Goal: Communication & Community: Answer question/provide support

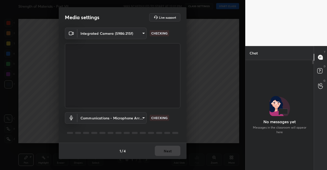
scroll to position [96, 67]
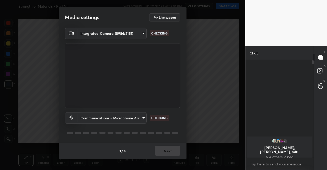
click at [174, 150] on div "1 / 4 Next" at bounding box center [123, 151] width 128 height 16
click at [175, 150] on div "1 / 4 Next" at bounding box center [123, 151] width 128 height 16
click at [176, 150] on div "1 / 4 Next" at bounding box center [123, 151] width 128 height 16
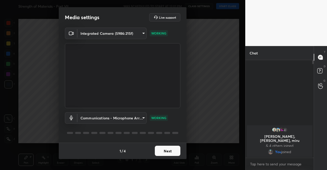
click at [176, 150] on button "Next" at bounding box center [168, 151] width 26 height 10
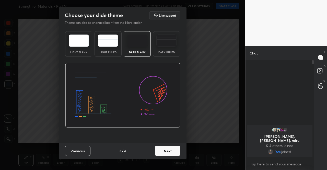
click at [176, 150] on button "Next" at bounding box center [168, 151] width 26 height 10
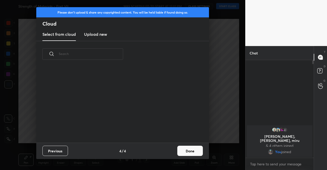
click at [176, 150] on div "Previous 4 / 4 Done" at bounding box center [122, 151] width 173 height 16
click at [185, 151] on button "Done" at bounding box center [191, 151] width 26 height 10
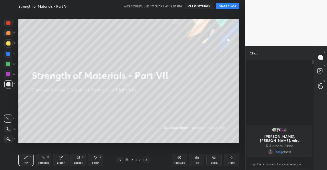
click at [231, 157] on icon at bounding box center [230, 156] width 1 height 1
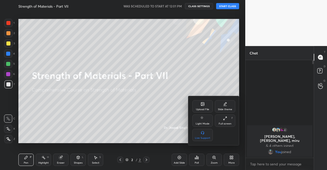
click at [202, 107] on div "Upload File" at bounding box center [203, 106] width 20 height 12
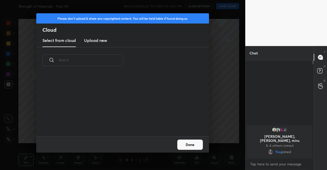
scroll to position [63, 164]
click at [98, 40] on h3 "Upload new" at bounding box center [95, 40] width 23 height 6
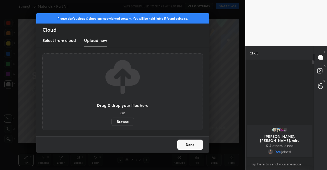
click at [124, 121] on label "Browse" at bounding box center [123, 122] width 23 height 8
click at [112, 121] on input "Browse" at bounding box center [112, 122] width 0 height 8
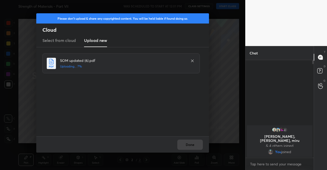
click at [189, 145] on div "Done" at bounding box center [122, 144] width 173 height 16
click at [186, 143] on button "Done" at bounding box center [191, 145] width 26 height 10
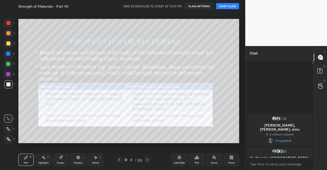
click at [119, 161] on icon at bounding box center [119, 160] width 4 height 4
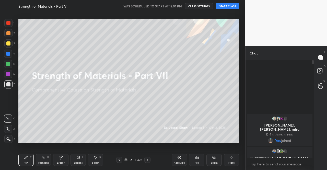
click at [229, 5] on button "START CLASS" at bounding box center [227, 6] width 23 height 6
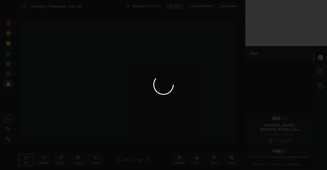
click at [176, 8] on div at bounding box center [163, 85] width 327 height 170
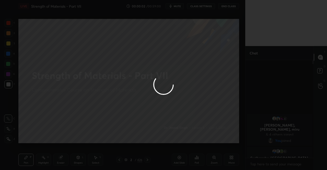
click at [178, 6] on div at bounding box center [163, 85] width 327 height 170
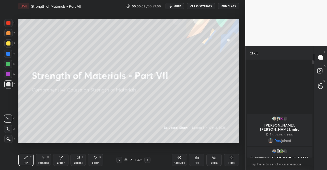
click at [178, 6] on span "mute" at bounding box center [177, 6] width 7 height 4
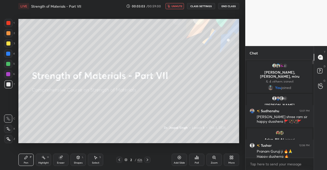
click at [8, 41] on div at bounding box center [8, 43] width 4 height 4
click at [11, 137] on div at bounding box center [8, 139] width 8 height 8
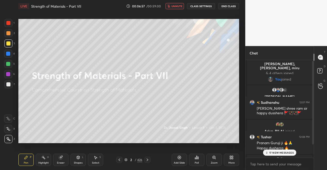
scroll to position [16, 0]
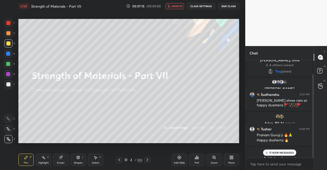
click at [273, 152] on p "17 NEW MESSAGES" at bounding box center [282, 152] width 25 height 3
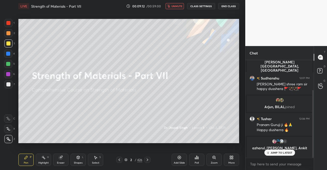
scroll to position [61, 0]
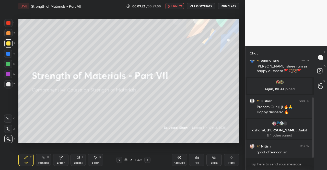
click at [8, 139] on icon at bounding box center [8, 139] width 4 height 3
click at [6, 137] on div at bounding box center [8, 139] width 8 height 8
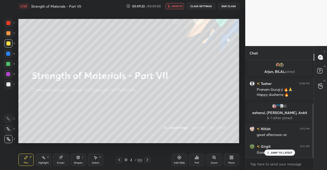
click at [174, 7] on span "unmute" at bounding box center [177, 6] width 11 height 4
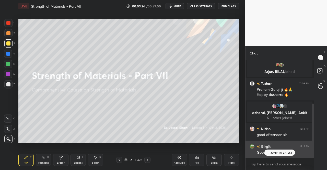
click at [273, 153] on p "JUMP TO LATEST" at bounding box center [282, 152] width 22 height 3
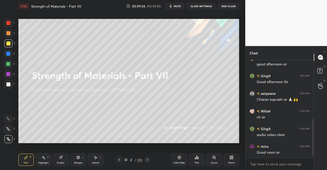
scroll to position [167, 0]
click at [62, 162] on div "Eraser" at bounding box center [61, 163] width 8 height 3
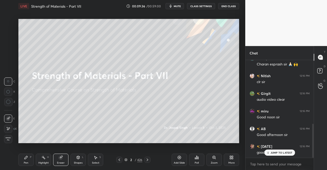
scroll to position [189, 0]
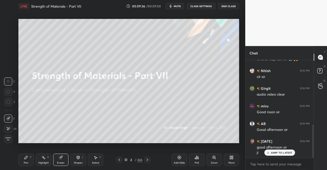
click at [9, 139] on span "Erase all" at bounding box center [8, 139] width 8 height 4
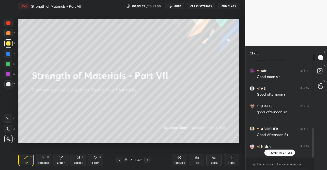
scroll to position [243, 0]
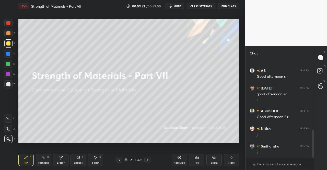
drag, startPoint x: 127, startPoint y: 160, endPoint x: 129, endPoint y: 148, distance: 12.4
click at [127, 160] on icon at bounding box center [126, 159] width 3 height 3
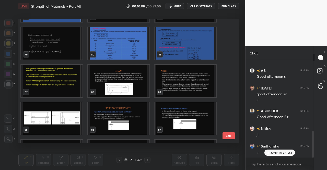
scroll to position [260, 0]
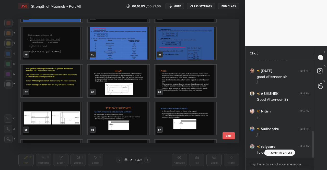
click at [138, 81] on img "grid" at bounding box center [119, 81] width 62 height 32
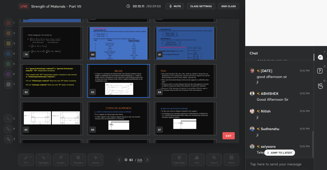
click at [138, 81] on img "grid" at bounding box center [119, 81] width 62 height 32
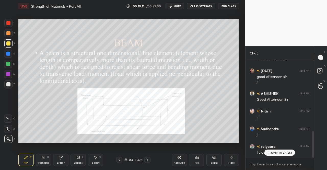
click at [138, 81] on img "grid" at bounding box center [119, 81] width 62 height 32
click at [121, 159] on icon at bounding box center [119, 160] width 4 height 4
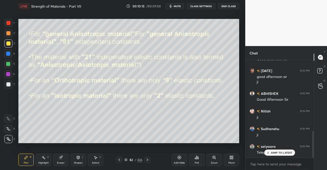
click at [149, 158] on icon at bounding box center [148, 160] width 4 height 4
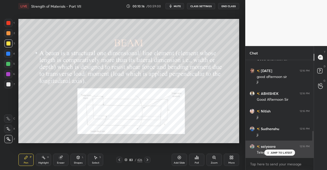
drag, startPoint x: 274, startPoint y: 155, endPoint x: 277, endPoint y: 148, distance: 8.3
click at [275, 155] on div "JUMP TO LATEST" at bounding box center [280, 153] width 31 height 6
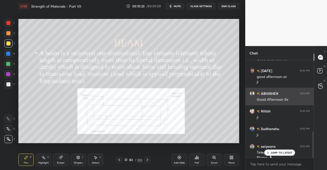
scroll to position [265, 0]
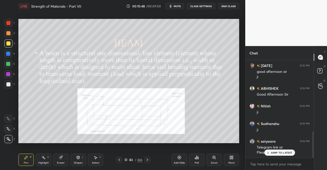
click at [80, 159] on icon at bounding box center [78, 158] width 4 height 4
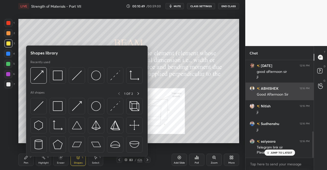
click at [57, 104] on img at bounding box center [58, 106] width 10 height 10
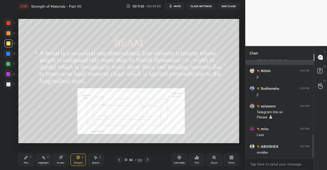
scroll to position [318, 0]
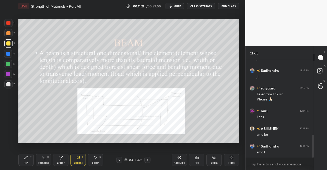
click at [24, 158] on div "Pen P" at bounding box center [25, 160] width 15 height 12
click at [26, 158] on icon at bounding box center [26, 157] width 3 height 3
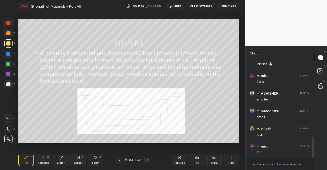
scroll to position [389, 0]
click at [23, 159] on div "Pen P" at bounding box center [25, 160] width 15 height 12
click at [27, 155] on div "Pen P" at bounding box center [25, 160] width 15 height 12
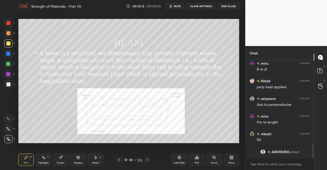
click at [5, 22] on div at bounding box center [8, 23] width 8 height 8
click at [10, 26] on div at bounding box center [8, 23] width 8 height 8
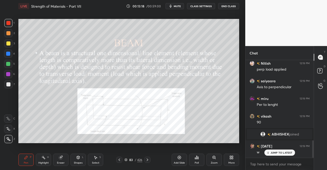
scroll to position [454, 0]
click at [148, 162] on icon at bounding box center [148, 160] width 4 height 4
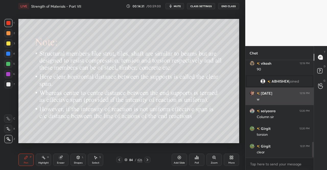
scroll to position [525, 0]
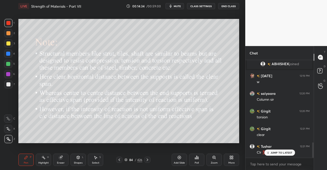
click at [147, 158] on icon at bounding box center [148, 160] width 4 height 4
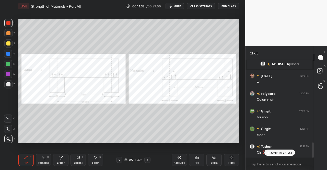
click at [29, 158] on div "Pen P" at bounding box center [25, 160] width 15 height 12
click at [30, 157] on div "P" at bounding box center [31, 157] width 2 height 3
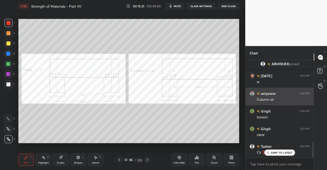
click at [80, 156] on icon at bounding box center [78, 158] width 4 height 4
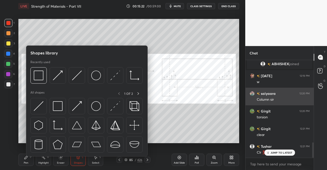
click at [56, 108] on img at bounding box center [58, 106] width 10 height 10
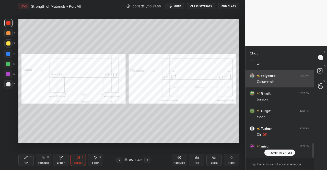
scroll to position [560, 0]
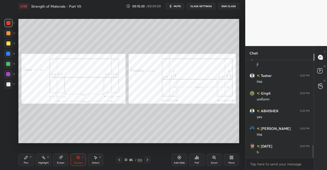
click at [22, 163] on div "Pen P" at bounding box center [25, 160] width 15 height 12
click at [29, 157] on div "Pen P" at bounding box center [25, 160] width 15 height 12
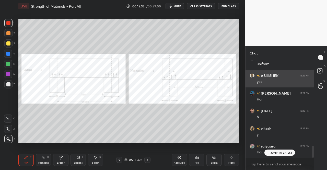
scroll to position [702, 0]
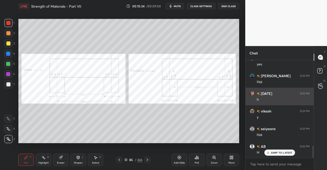
click at [78, 158] on icon at bounding box center [78, 157] width 3 height 3
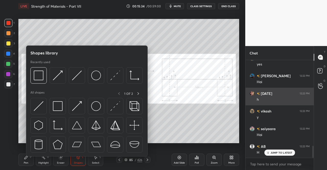
click at [62, 110] on img at bounding box center [58, 106] width 10 height 10
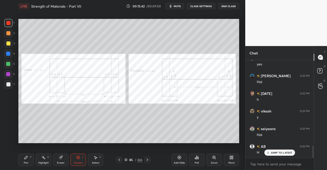
click at [27, 157] on icon at bounding box center [26, 157] width 3 height 3
click at [29, 156] on div "Pen P" at bounding box center [25, 160] width 15 height 12
click at [22, 161] on div "Pen P" at bounding box center [25, 160] width 15 height 12
click at [28, 158] on icon at bounding box center [26, 158] width 4 height 4
click at [74, 159] on div "Shapes L" at bounding box center [78, 160] width 15 height 12
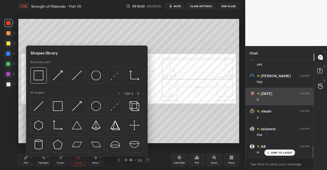
click at [76, 106] on img at bounding box center [77, 106] width 10 height 10
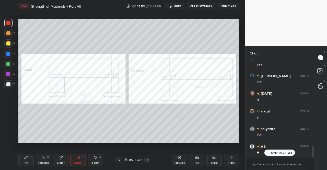
click at [5, 23] on div at bounding box center [8, 23] width 8 height 8
click at [69, 155] on div "Pen P Highlight H Eraser Shapes L Select S" at bounding box center [56, 160] width 77 height 12
click at [72, 158] on div "Shapes L" at bounding box center [78, 160] width 15 height 12
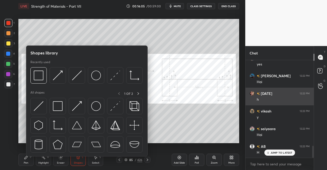
click at [76, 108] on img at bounding box center [77, 106] width 10 height 10
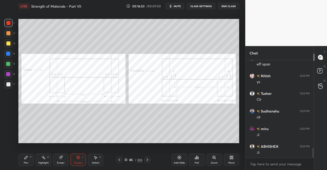
scroll to position [896, 0]
click at [150, 160] on div at bounding box center [148, 160] width 6 height 6
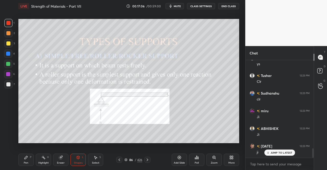
scroll to position [918, 0]
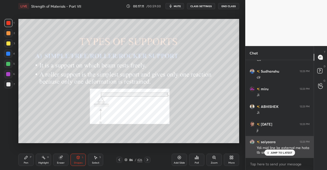
click at [275, 153] on p "JUMP TO LATEST" at bounding box center [282, 152] width 22 height 3
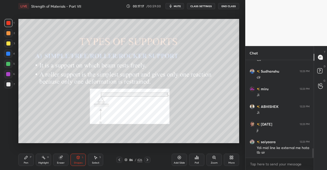
click at [121, 158] on icon at bounding box center [119, 160] width 4 height 4
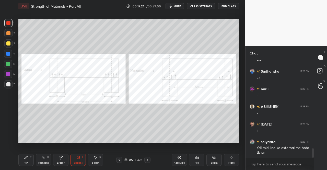
click at [75, 158] on div "Shapes L" at bounding box center [78, 160] width 15 height 12
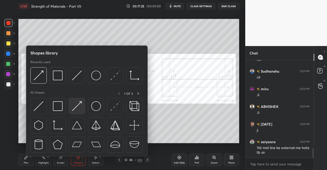
scroll to position [936, 0]
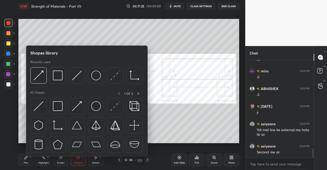
click at [76, 107] on img at bounding box center [77, 106] width 10 height 10
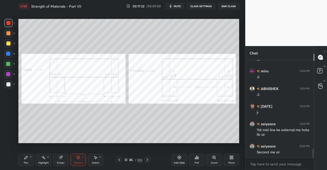
scroll to position [941, 0]
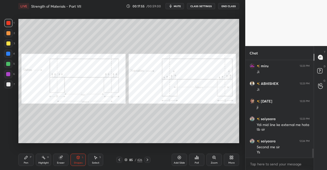
click at [145, 157] on div "Pen P Highlight H Eraser Shapes L Select S 85 / 426 Add Slide Poll Zoom More" at bounding box center [128, 160] width 221 height 20
click at [148, 159] on icon at bounding box center [148, 160] width 4 height 4
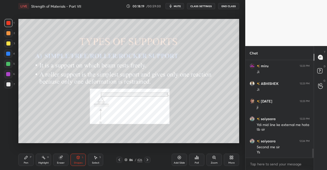
click at [28, 158] on icon at bounding box center [26, 158] width 4 height 4
click at [26, 158] on icon at bounding box center [26, 157] width 3 height 3
click at [63, 159] on div "Eraser" at bounding box center [60, 160] width 15 height 12
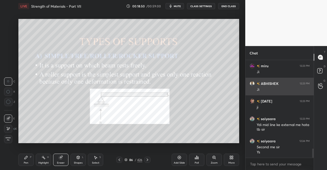
click at [7, 129] on icon at bounding box center [8, 129] width 4 height 4
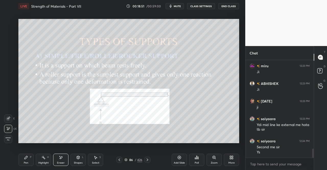
click at [30, 157] on div "P" at bounding box center [31, 157] width 2 height 3
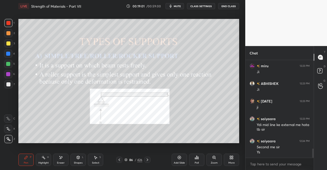
click at [78, 158] on icon at bounding box center [78, 157] width 3 height 3
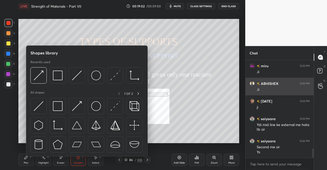
click at [79, 107] on img at bounding box center [77, 106] width 10 height 10
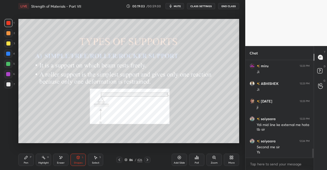
click at [5, 21] on div at bounding box center [8, 23] width 8 height 8
click at [20, 156] on div "Pen P" at bounding box center [25, 160] width 15 height 12
click at [24, 154] on div "Pen P Highlight H Eraser Shapes L Select S 86 / 426 Add Slide Poll Zoom More" at bounding box center [128, 160] width 221 height 20
click at [75, 160] on div "Shapes L" at bounding box center [78, 160] width 15 height 12
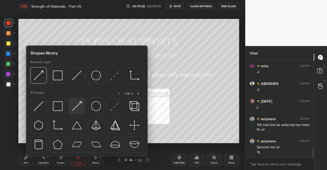
click at [79, 107] on img at bounding box center [77, 106] width 10 height 10
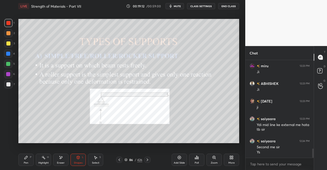
click at [23, 161] on div "Pen P" at bounding box center [25, 160] width 15 height 12
click at [24, 158] on icon at bounding box center [26, 158] width 4 height 4
click at [24, 161] on div "Pen P" at bounding box center [25, 160] width 15 height 12
click at [27, 157] on icon at bounding box center [26, 157] width 3 height 3
click at [26, 162] on div "Pen" at bounding box center [26, 163] width 5 height 3
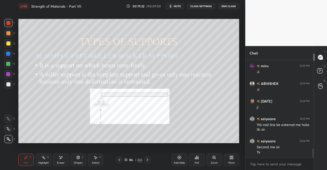
click at [29, 160] on div "Pen P" at bounding box center [25, 160] width 15 height 12
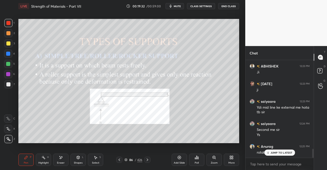
click at [77, 162] on div "Shapes" at bounding box center [78, 163] width 9 height 3
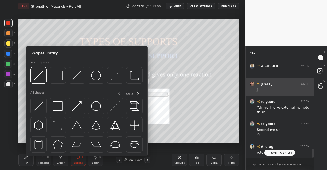
click at [76, 109] on img at bounding box center [77, 106] width 10 height 10
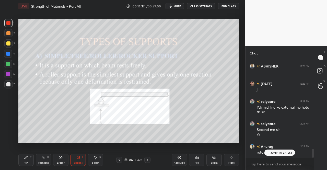
click at [24, 162] on div "Pen" at bounding box center [26, 163] width 5 height 3
click at [28, 156] on icon at bounding box center [26, 158] width 4 height 4
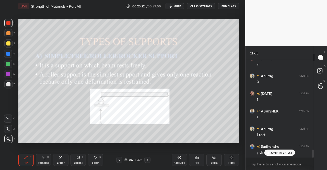
scroll to position [1082, 0]
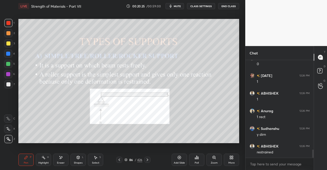
click at [96, 159] on icon at bounding box center [96, 157] width 3 height 3
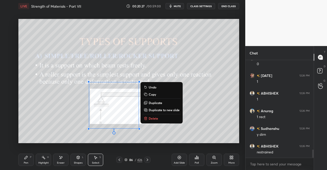
click at [165, 119] on button "Delete" at bounding box center [162, 118] width 38 height 6
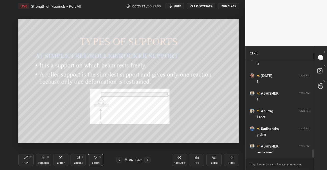
click at [147, 160] on icon at bounding box center [148, 160] width 4 height 4
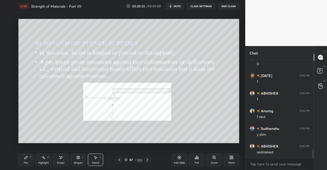
click at [19, 166] on div "Pen P" at bounding box center [25, 160] width 15 height 12
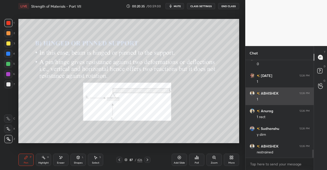
click at [16, 165] on div "1 2 3 4 5 6 7 C X Z E E Erase all H H LIVE Strength of Materials - Part VII 00:…" at bounding box center [121, 85] width 242 height 170
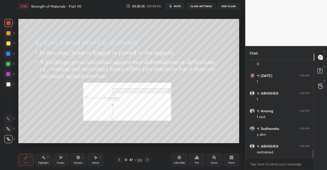
click at [22, 152] on div "Pen P Highlight H Eraser Shapes L Select S 87 / 426 Add Slide Poll Zoom More" at bounding box center [128, 160] width 221 height 20
click at [6, 19] on div at bounding box center [8, 23] width 8 height 8
click at [8, 28] on div "1" at bounding box center [9, 24] width 10 height 10
click at [22, 161] on div "Pen P" at bounding box center [25, 160] width 15 height 12
click at [27, 155] on div "Pen P" at bounding box center [25, 160] width 15 height 12
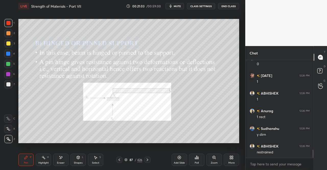
scroll to position [1100, 0]
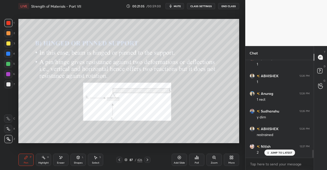
click at [22, 163] on div "Pen P" at bounding box center [25, 160] width 15 height 12
click at [23, 163] on div "Pen P" at bounding box center [25, 160] width 15 height 12
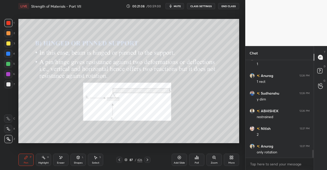
click at [119, 163] on div "Pen P Highlight H Eraser Shapes L Select S 87 / 426 Add Slide Poll Zoom More" at bounding box center [128, 160] width 221 height 20
click at [119, 159] on icon at bounding box center [120, 160] width 2 height 3
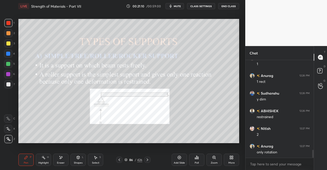
click at [147, 157] on div "Pen P Highlight H Eraser Shapes L Select S 86 / 426 Add Slide Poll Zoom More" at bounding box center [128, 160] width 221 height 20
click at [147, 159] on icon at bounding box center [148, 160] width 4 height 4
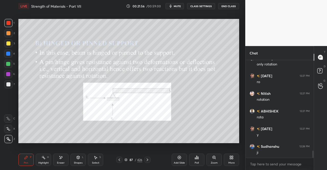
scroll to position [1223, 0]
click at [97, 160] on div "Select S" at bounding box center [95, 160] width 15 height 12
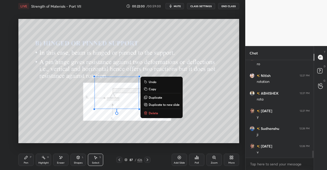
click at [151, 117] on div "0 ° Undo Copy Duplicate Duplicate to new slide Delete" at bounding box center [128, 81] width 221 height 124
click at [153, 113] on p "Delete" at bounding box center [153, 113] width 9 height 4
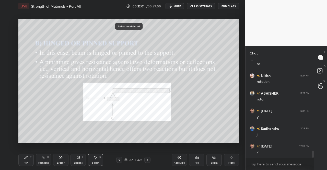
click at [34, 152] on div "Pen P Highlight H Eraser Shapes L Select S 87 / 426 Add Slide Poll Zoom More" at bounding box center [128, 160] width 221 height 20
click at [25, 162] on div "Pen" at bounding box center [26, 163] width 5 height 3
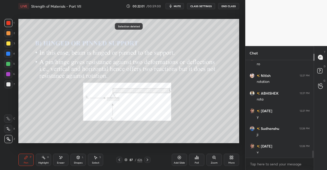
click at [29, 159] on div "Pen P" at bounding box center [25, 160] width 15 height 12
click at [8, 20] on div at bounding box center [8, 23] width 8 height 8
click at [10, 24] on div at bounding box center [8, 23] width 4 height 4
click at [149, 158] on icon at bounding box center [148, 160] width 4 height 4
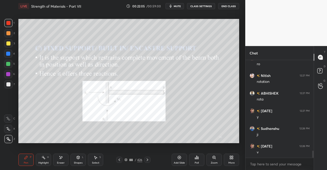
click at [17, 156] on div "LIVE Strength of Materials - Part VII 00:22:05 / 00:59:00 mute CLASS SETTINGS E…" at bounding box center [128, 85] width 225 height 170
click at [24, 155] on div "Pen P" at bounding box center [25, 160] width 15 height 12
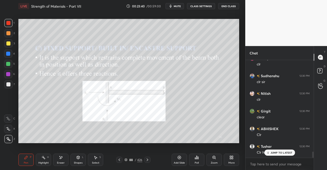
scroll to position [1511, 0]
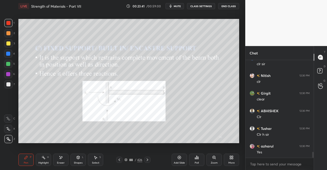
click at [145, 158] on div at bounding box center [148, 160] width 6 height 6
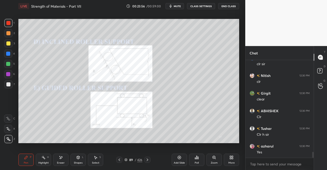
click at [78, 157] on icon at bounding box center [78, 157] width 3 height 1
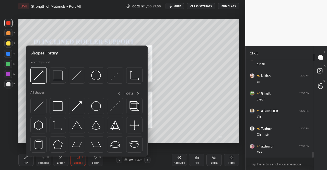
click at [76, 107] on img at bounding box center [77, 106] width 10 height 10
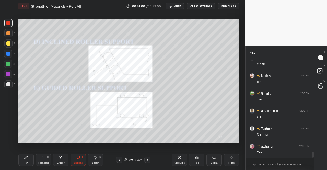
click at [25, 161] on div "Pen P" at bounding box center [25, 160] width 15 height 12
click at [23, 152] on div "Pen P Highlight H Eraser Shapes L Select S 89 / 426 Add Slide Poll Zoom More" at bounding box center [128, 160] width 221 height 20
click at [75, 157] on div "Shapes L" at bounding box center [78, 160] width 15 height 12
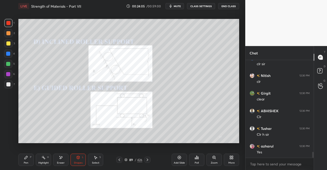
click at [79, 158] on icon at bounding box center [78, 157] width 3 height 3
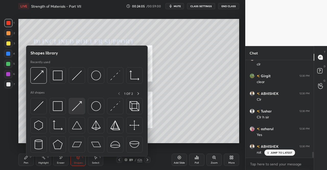
click at [77, 103] on img at bounding box center [77, 106] width 10 height 10
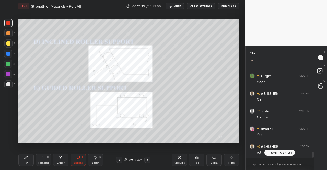
click at [26, 162] on div "Pen" at bounding box center [26, 163] width 5 height 3
click at [27, 160] on div "Pen P" at bounding box center [25, 160] width 15 height 12
click at [62, 161] on div "Eraser" at bounding box center [60, 160] width 15 height 12
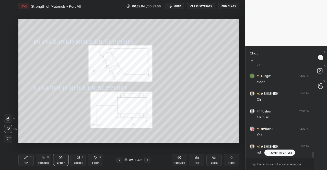
click at [22, 165] on div "Pen P" at bounding box center [25, 160] width 15 height 12
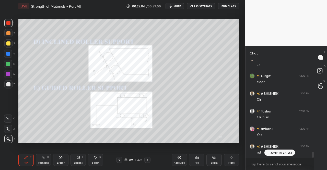
click at [21, 158] on div "Pen P" at bounding box center [25, 160] width 15 height 12
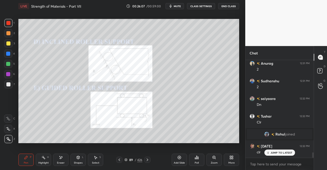
scroll to position [1682, 0]
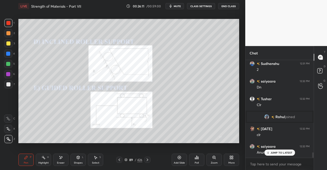
click at [149, 157] on div at bounding box center [148, 160] width 6 height 6
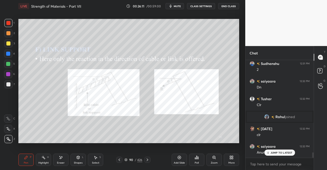
click at [24, 163] on div "Pen P" at bounding box center [25, 160] width 15 height 12
click at [28, 160] on div "Pen P" at bounding box center [25, 160] width 15 height 12
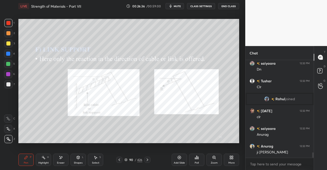
scroll to position [1717, 0]
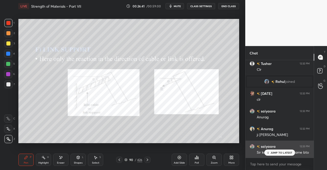
click at [284, 152] on p "JUMP TO LATEST" at bounding box center [282, 152] width 22 height 3
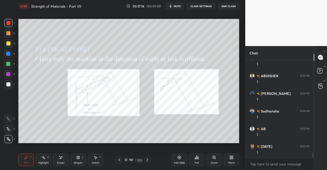
scroll to position [1917, 0]
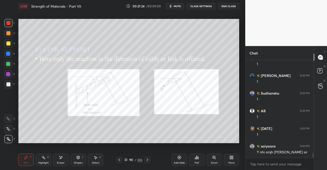
click at [25, 166] on div "Pen P" at bounding box center [25, 160] width 15 height 12
click at [27, 163] on div "Pen" at bounding box center [26, 163] width 5 height 3
click at [29, 160] on div "Pen P" at bounding box center [25, 160] width 15 height 12
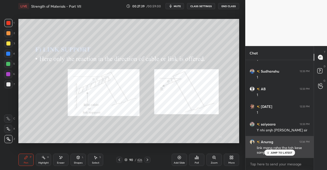
click at [273, 152] on p "JUMP TO LATEST" at bounding box center [282, 152] width 22 height 3
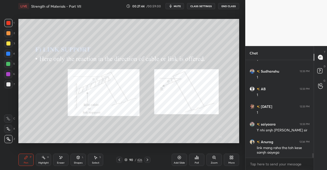
click at [29, 161] on div "Pen P" at bounding box center [25, 160] width 15 height 12
click at [23, 151] on div "Pen P Highlight H Eraser Shapes L Select S 90 / 426 Add Slide Poll Zoom More" at bounding box center [128, 160] width 221 height 20
click at [7, 23] on div at bounding box center [8, 23] width 4 height 4
click at [8, 25] on div at bounding box center [8, 23] width 8 height 8
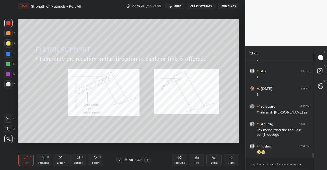
click at [149, 160] on icon at bounding box center [148, 160] width 4 height 4
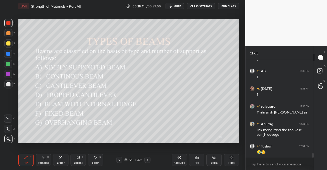
click at [21, 160] on div "Pen P" at bounding box center [25, 160] width 15 height 12
click at [20, 155] on div "Pen P" at bounding box center [25, 160] width 15 height 12
click at [149, 158] on icon at bounding box center [148, 160] width 4 height 4
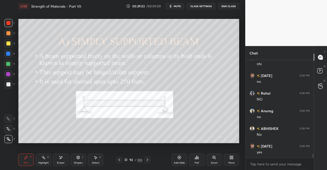
scroll to position [2257, 0]
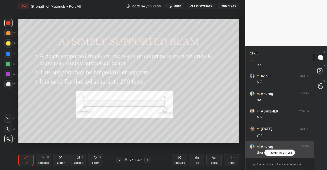
click at [279, 153] on p "JUMP TO LATEST" at bounding box center [282, 152] width 22 height 3
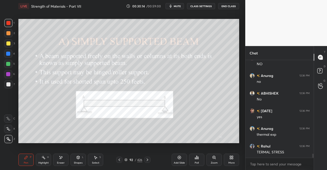
click at [23, 156] on div "Pen P" at bounding box center [25, 160] width 15 height 12
click at [24, 156] on icon at bounding box center [26, 158] width 4 height 4
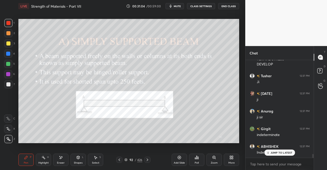
click at [149, 159] on icon at bounding box center [148, 160] width 4 height 4
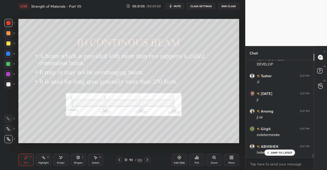
click at [28, 162] on div "Pen" at bounding box center [26, 163] width 5 height 3
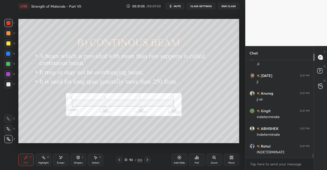
click at [28, 158] on div "Pen P" at bounding box center [25, 160] width 15 height 12
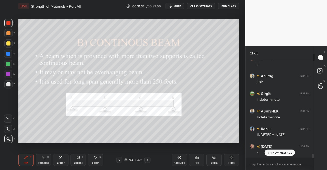
scroll to position [2421, 0]
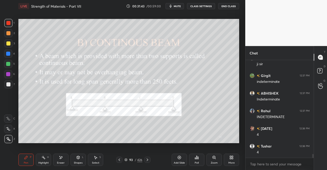
click at [79, 159] on icon at bounding box center [78, 158] width 4 height 4
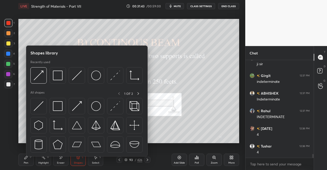
click at [62, 106] on img at bounding box center [58, 106] width 10 height 10
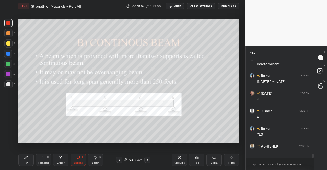
scroll to position [2474, 0]
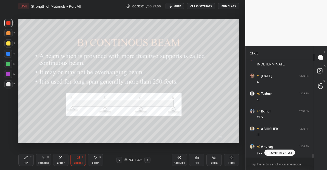
click at [148, 158] on icon at bounding box center [148, 160] width 4 height 4
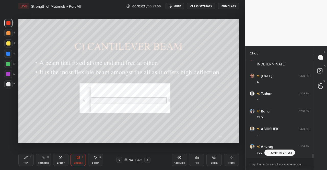
click at [23, 162] on div "Pen P" at bounding box center [25, 160] width 15 height 12
click at [27, 158] on icon at bounding box center [26, 158] width 4 height 4
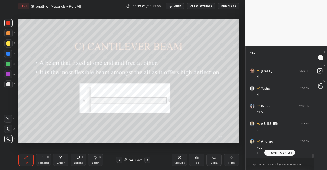
click at [73, 160] on div "Shapes L" at bounding box center [78, 160] width 15 height 12
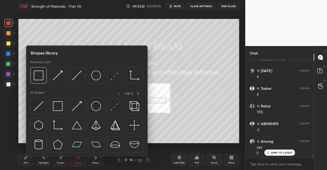
click at [24, 162] on div "Pen" at bounding box center [26, 163] width 5 height 3
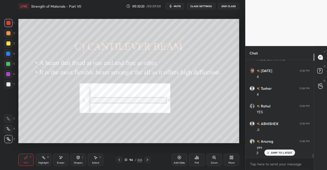
click at [26, 158] on icon at bounding box center [26, 157] width 3 height 3
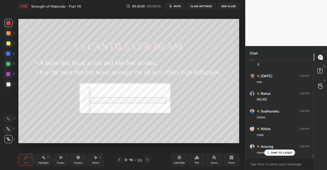
scroll to position [2603, 0]
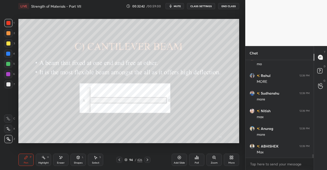
click at [149, 158] on icon at bounding box center [148, 160] width 4 height 4
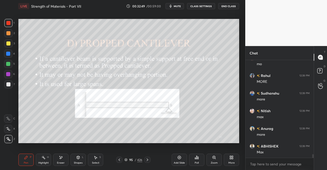
click at [120, 159] on icon at bounding box center [119, 160] width 4 height 4
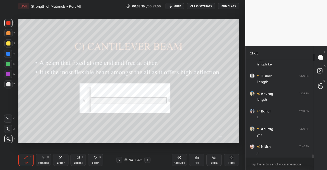
scroll to position [2714, 0]
click at [149, 160] on icon at bounding box center [148, 160] width 4 height 4
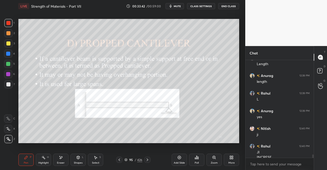
scroll to position [2719, 0]
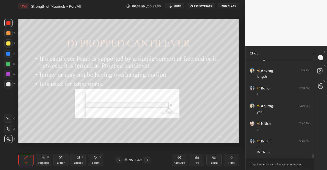
click at [81, 157] on div "Shapes L" at bounding box center [78, 160] width 15 height 12
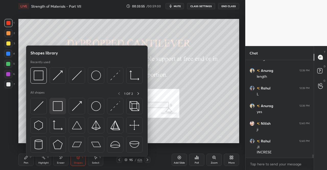
click at [59, 104] on img at bounding box center [58, 106] width 10 height 10
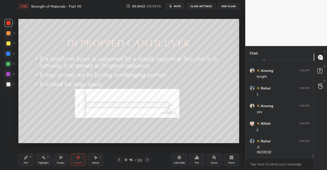
click at [96, 161] on div "Select S" at bounding box center [95, 160] width 15 height 12
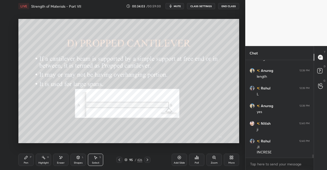
click at [94, 159] on icon at bounding box center [96, 158] width 4 height 4
click at [76, 161] on div "Shapes L" at bounding box center [78, 160] width 15 height 12
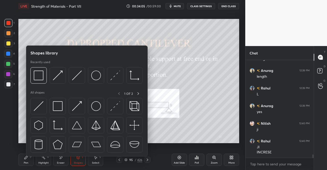
click at [60, 163] on div "Eraser" at bounding box center [61, 163] width 8 height 3
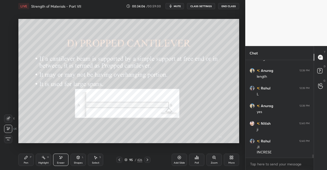
click at [7, 140] on span "Erase all" at bounding box center [8, 139] width 8 height 4
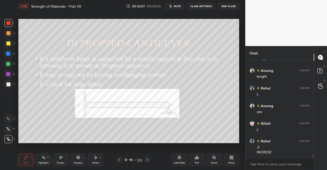
click at [28, 159] on icon at bounding box center [26, 158] width 4 height 4
click at [29, 158] on div "Pen P" at bounding box center [25, 160] width 15 height 12
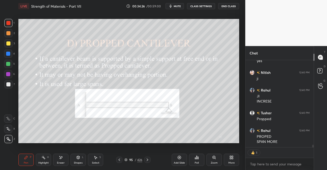
scroll to position [2759, 0]
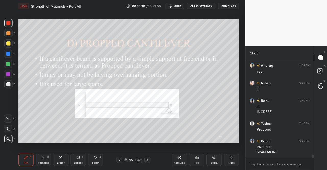
click at [149, 158] on icon at bounding box center [148, 160] width 4 height 4
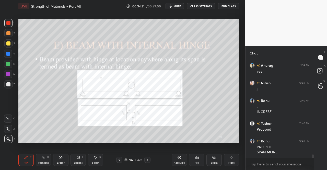
click at [26, 161] on div "Pen P" at bounding box center [25, 160] width 15 height 12
click at [26, 159] on icon at bounding box center [26, 158] width 4 height 4
click at [62, 164] on div "Eraser" at bounding box center [61, 163] width 8 height 3
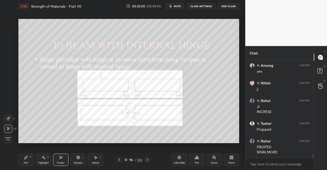
click at [7, 136] on div "Erase all" at bounding box center [8, 139] width 8 height 8
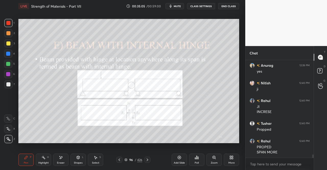
click at [23, 159] on div "Pen P" at bounding box center [25, 160] width 15 height 12
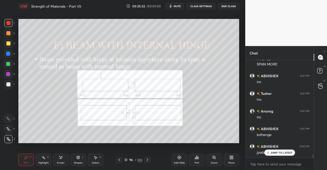
scroll to position [2865, 0]
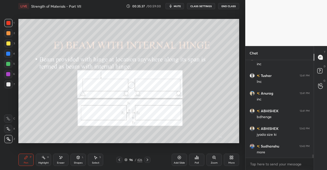
click at [21, 160] on div "Pen P" at bounding box center [25, 160] width 15 height 12
click at [26, 158] on icon at bounding box center [26, 157] width 3 height 3
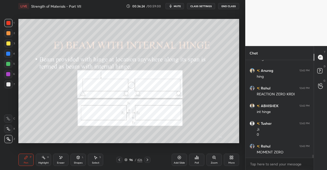
scroll to position [2993, 0]
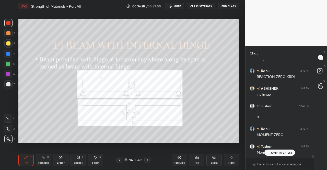
click at [149, 160] on icon at bounding box center [148, 160] width 4 height 4
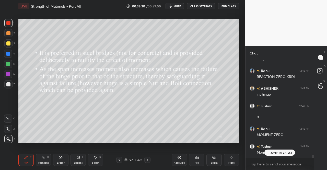
click at [146, 159] on icon at bounding box center [148, 160] width 4 height 4
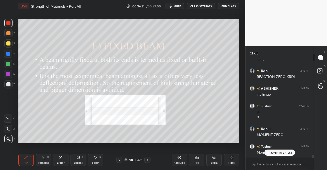
click at [21, 166] on div "Pen P" at bounding box center [25, 160] width 15 height 12
click at [25, 163] on div "Pen" at bounding box center [26, 163] width 5 height 3
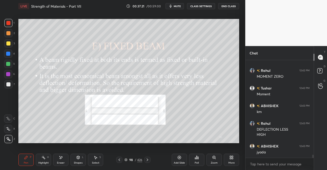
scroll to position [3069, 0]
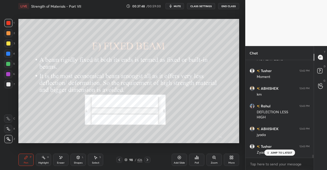
click at [146, 159] on icon at bounding box center [148, 160] width 4 height 4
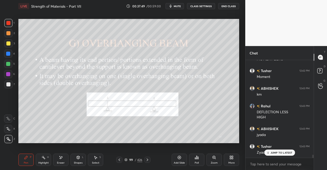
click at [28, 167] on div "Pen P Highlight H Eraser Shapes L Select S 99 / 426 Add Slide Poll Zoom More" at bounding box center [128, 160] width 221 height 20
click at [24, 159] on icon at bounding box center [26, 158] width 4 height 4
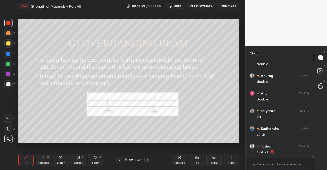
scroll to position [3316, 0]
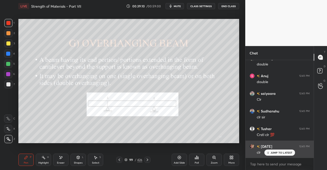
click at [276, 155] on div "JUMP TO LATEST" at bounding box center [280, 153] width 31 height 6
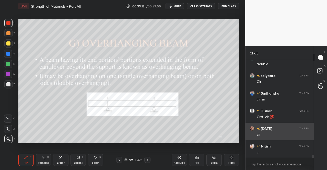
scroll to position [3352, 0]
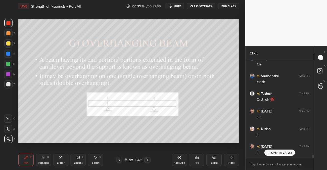
click at [275, 159] on div "x" at bounding box center [280, 164] width 68 height 12
click at [148, 159] on icon at bounding box center [148, 160] width 4 height 4
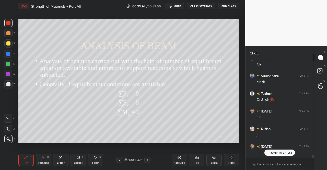
click at [24, 166] on div "Pen P Highlight H Eraser Shapes L Select S 100 / 426 Add Slide Poll Zoom More" at bounding box center [128, 160] width 221 height 20
click at [23, 163] on div "Pen P" at bounding box center [25, 160] width 15 height 12
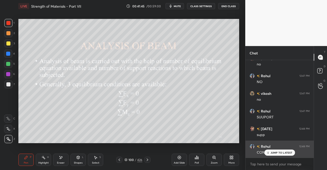
click at [276, 152] on p "JUMP TO LATEST" at bounding box center [282, 152] width 22 height 3
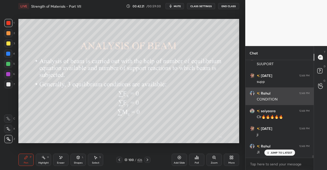
scroll to position [3788, 0]
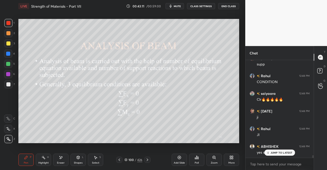
click at [149, 159] on icon at bounding box center [148, 160] width 4 height 4
click at [150, 164] on div "Pen P Highlight H Eraser Shapes L Select S 101 / 426 Add Slide Poll Zoom More" at bounding box center [128, 160] width 221 height 20
click at [149, 159] on icon at bounding box center [148, 160] width 4 height 4
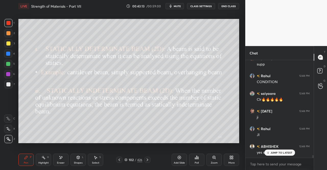
click at [27, 161] on div "Pen P" at bounding box center [25, 160] width 15 height 12
click at [30, 158] on div "P" at bounding box center [31, 157] width 2 height 3
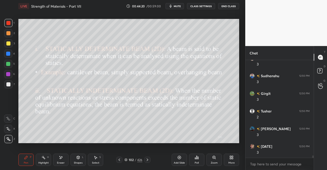
scroll to position [4304, 0]
click at [6, 42] on div at bounding box center [8, 43] width 8 height 8
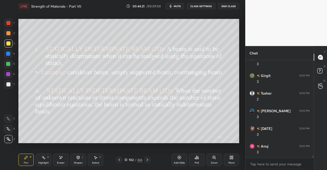
click at [8, 44] on div at bounding box center [8, 43] width 4 height 4
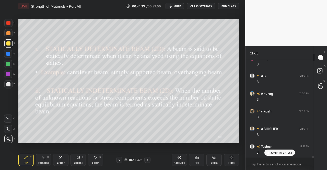
click at [7, 24] on div at bounding box center [8, 23] width 4 height 4
click at [15, 31] on div "1 2 3 4 5 6 7 C X Z E E Erase all H H" at bounding box center [8, 81] width 16 height 124
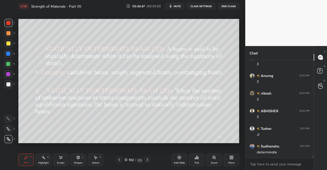
click at [7, 47] on div at bounding box center [8, 43] width 8 height 8
click at [8, 48] on div "3" at bounding box center [9, 44] width 10 height 10
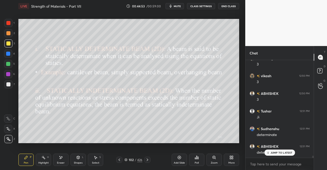
click at [280, 151] on div "JUMP TO LATEST" at bounding box center [280, 153] width 31 height 6
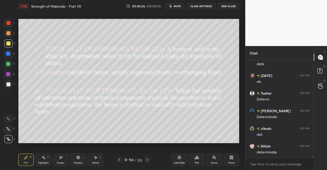
scroll to position [4569, 0]
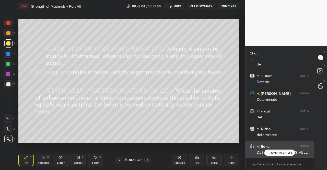
click at [275, 152] on p "JUMP TO LATEST" at bounding box center [282, 152] width 22 height 3
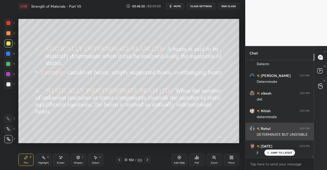
scroll to position [4604, 0]
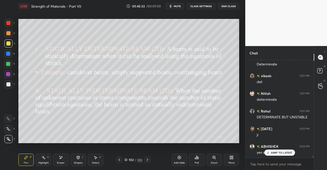
click at [7, 42] on div at bounding box center [8, 43] width 4 height 4
click at [8, 25] on div at bounding box center [8, 23] width 8 height 8
click at [7, 45] on div at bounding box center [8, 43] width 4 height 4
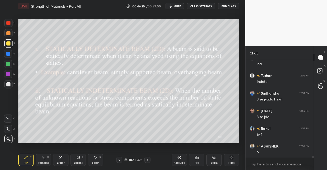
scroll to position [4816, 0]
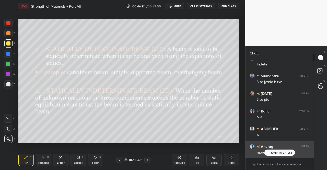
click at [276, 152] on p "JUMP TO LATEST" at bounding box center [282, 152] width 22 height 3
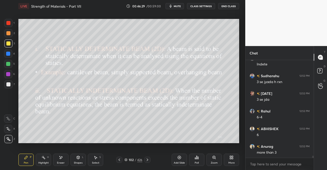
scroll to position [4834, 0]
click at [79, 162] on div "Shapes" at bounding box center [78, 163] width 9 height 3
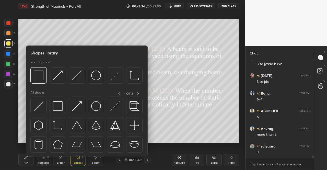
click at [75, 106] on img at bounding box center [77, 106] width 10 height 10
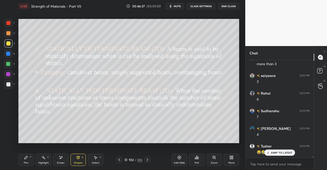
scroll to position [4922, 0]
click at [24, 164] on div "Pen" at bounding box center [26, 163] width 5 height 3
click at [23, 163] on div "Pen P" at bounding box center [25, 160] width 15 height 12
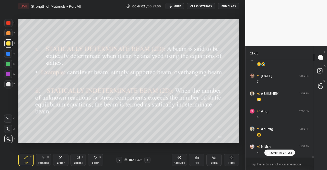
scroll to position [5011, 0]
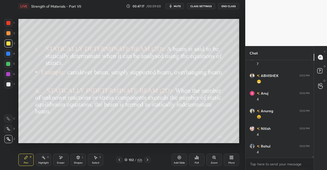
click at [62, 161] on div "Eraser" at bounding box center [60, 160] width 15 height 12
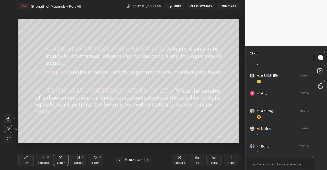
click at [7, 128] on icon at bounding box center [8, 129] width 4 height 4
click at [19, 161] on div "Pen P" at bounding box center [25, 160] width 15 height 12
click at [19, 160] on div "Pen P" at bounding box center [25, 160] width 15 height 12
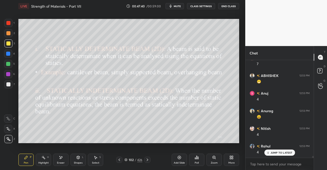
scroll to position [5028, 0]
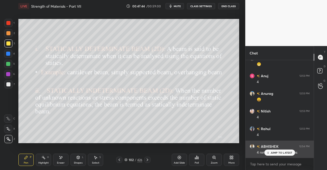
click at [280, 153] on p "JUMP TO LATEST" at bounding box center [282, 152] width 22 height 3
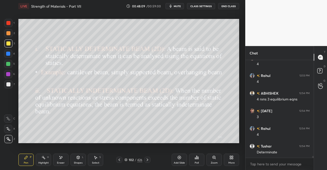
click at [29, 165] on div "Pen P" at bounding box center [25, 160] width 15 height 12
click at [30, 163] on div "Pen P" at bounding box center [25, 160] width 15 height 12
click at [96, 160] on div "Select S" at bounding box center [95, 160] width 15 height 12
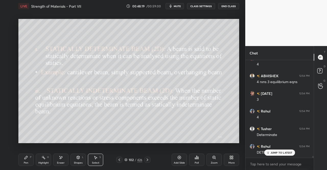
click at [60, 163] on div "Eraser" at bounding box center [61, 163] width 8 height 3
click at [8, 136] on div "Erase all" at bounding box center [8, 139] width 8 height 8
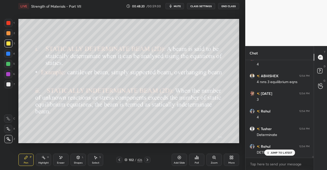
click at [28, 162] on div "Pen P" at bounding box center [25, 160] width 15 height 12
click at [6, 18] on div "1 2 3 4 5 6 7 C X Z E E Erase all H H LIVE Strength of Materials - Part VII 00:…" at bounding box center [121, 85] width 242 height 170
click at [10, 26] on div at bounding box center [8, 23] width 8 height 8
click at [6, 45] on div at bounding box center [8, 43] width 8 height 8
click at [8, 45] on div at bounding box center [8, 43] width 4 height 4
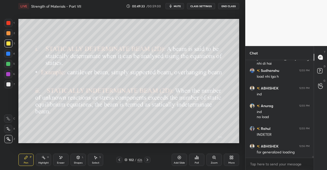
scroll to position [5316, 0]
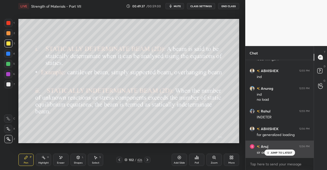
click at [273, 154] on p "JUMP TO LATEST" at bounding box center [282, 152] width 22 height 3
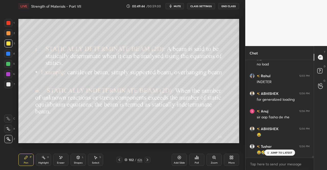
scroll to position [5369, 0]
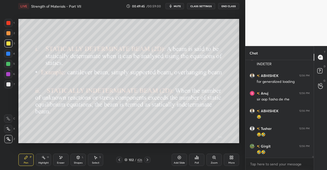
click at [26, 159] on icon at bounding box center [26, 157] width 3 height 3
click at [27, 158] on icon at bounding box center [26, 158] width 4 height 4
click at [26, 160] on div "Pen P" at bounding box center [25, 160] width 15 height 12
click at [25, 158] on icon at bounding box center [26, 157] width 3 height 3
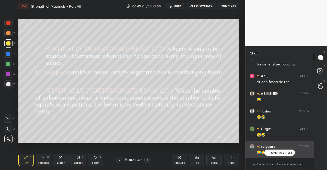
click at [276, 154] on p "JUMP TO LATEST" at bounding box center [282, 152] width 22 height 3
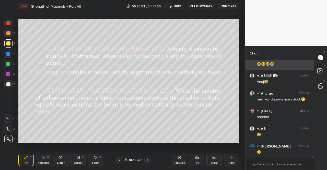
scroll to position [5492, 0]
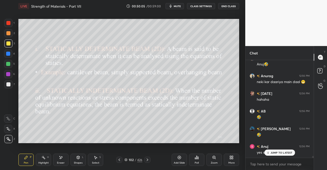
click at [288, 153] on p "JUMP TO LATEST" at bounding box center [282, 152] width 22 height 3
click at [27, 160] on div "Pen P" at bounding box center [25, 160] width 15 height 12
click at [30, 156] on div "P" at bounding box center [31, 157] width 2 height 3
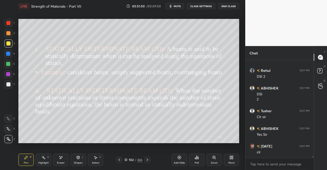
scroll to position [4354, 0]
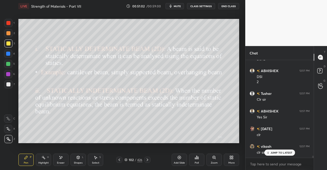
click at [148, 159] on icon at bounding box center [148, 160] width 4 height 4
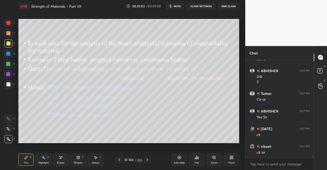
scroll to position [4371, 0]
click at [148, 158] on icon at bounding box center [148, 160] width 4 height 4
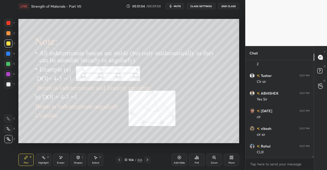
click at [120, 159] on icon at bounding box center [119, 160] width 4 height 4
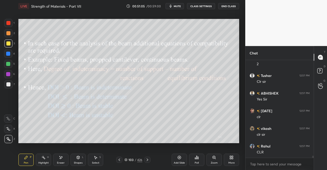
click at [18, 165] on div "LIVE Strength of Materials - Part VII 00:51:05 / 00:59:00 mute CLASS SETTINGS E…" at bounding box center [128, 85] width 225 height 170
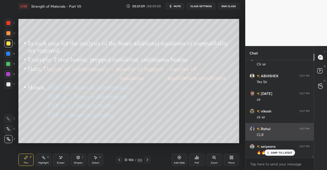
click at [271, 154] on div "JUMP TO LATEST" at bounding box center [280, 153] width 31 height 6
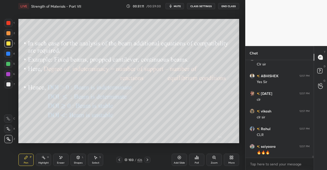
click at [27, 160] on icon at bounding box center [26, 158] width 4 height 4
click at [30, 159] on div "Pen P" at bounding box center [25, 160] width 15 height 12
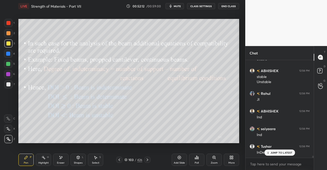
scroll to position [4518, 0]
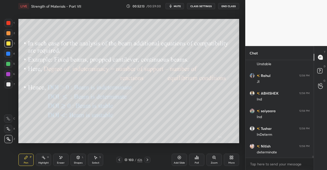
click at [25, 159] on icon at bounding box center [26, 157] width 3 height 3
click at [26, 156] on icon at bounding box center [26, 158] width 4 height 4
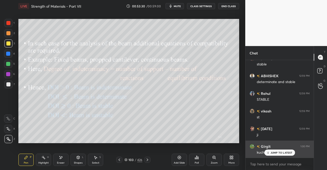
click at [278, 153] on p "JUMP TO LATEST" at bounding box center [282, 152] width 22 height 3
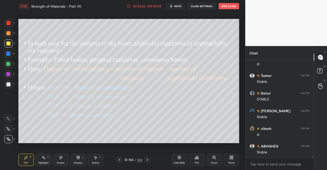
scroll to position [5004, 0]
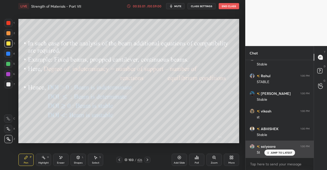
click at [281, 151] on p "JUMP TO LATEST" at bounding box center [282, 152] width 22 height 3
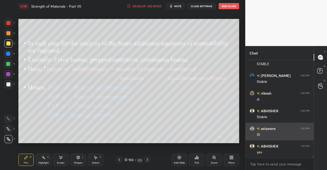
scroll to position [5040, 0]
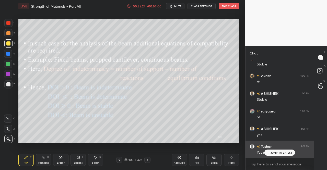
click at [274, 152] on p "JUMP TO LATEST" at bounding box center [282, 152] width 22 height 3
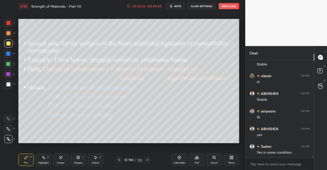
click at [78, 159] on icon at bounding box center [78, 157] width 3 height 3
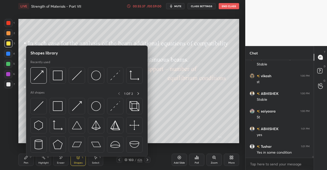
click at [39, 105] on img at bounding box center [39, 106] width 10 height 10
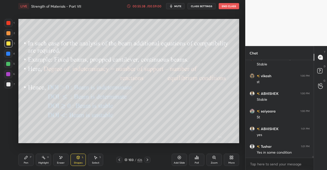
scroll to position [5058, 0]
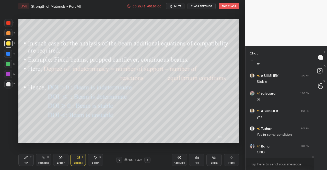
click at [25, 162] on div "Pen" at bounding box center [26, 163] width 5 height 3
click at [24, 161] on div "Pen P" at bounding box center [25, 160] width 15 height 12
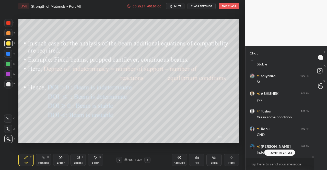
scroll to position [5093, 0]
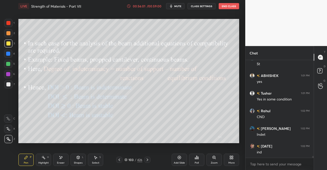
click at [22, 163] on div "Pen P" at bounding box center [25, 160] width 15 height 12
click at [24, 160] on div "Pen P" at bounding box center [25, 160] width 15 height 12
click at [26, 160] on div "Pen P" at bounding box center [25, 160] width 15 height 12
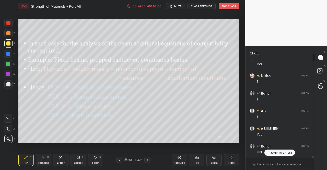
scroll to position [5252, 0]
click at [277, 155] on div "JUMP TO LATEST" at bounding box center [280, 153] width 31 height 6
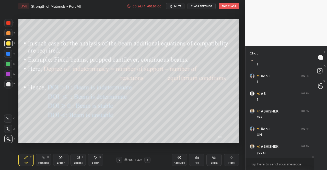
click at [80, 162] on div "Shapes" at bounding box center [78, 163] width 9 height 3
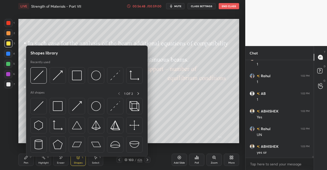
click at [94, 158] on icon at bounding box center [96, 158] width 4 height 4
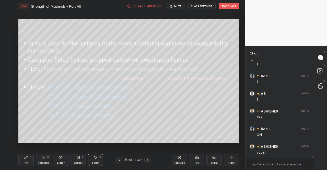
click at [59, 159] on div "Eraser" at bounding box center [60, 160] width 15 height 12
click at [5, 139] on span "Erase all" at bounding box center [8, 139] width 8 height 4
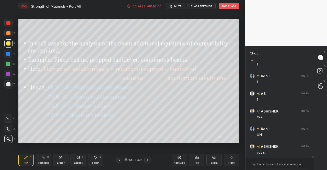
click at [76, 157] on div "Shapes L" at bounding box center [78, 160] width 15 height 12
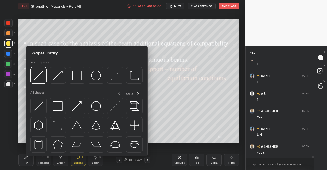
click at [93, 105] on img at bounding box center [96, 106] width 10 height 10
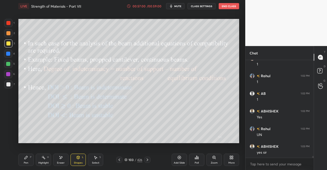
click at [81, 160] on div "Shapes L" at bounding box center [78, 160] width 15 height 12
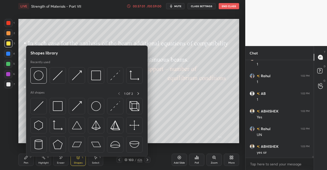
click at [39, 107] on img at bounding box center [39, 106] width 10 height 10
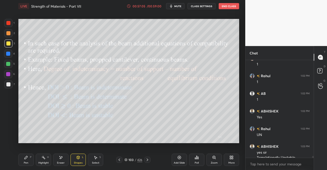
scroll to position [5257, 0]
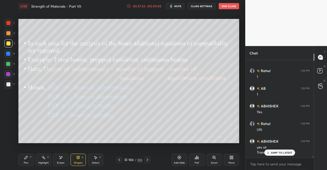
click at [89, 162] on div "Select S" at bounding box center [95, 160] width 15 height 12
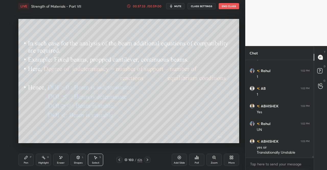
scroll to position [5275, 0]
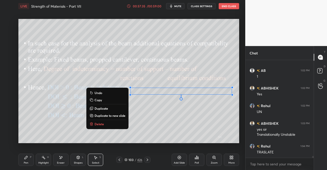
click at [70, 130] on div "0 ° Undo Copy Duplicate Duplicate to new slide Delete" at bounding box center [128, 81] width 221 height 124
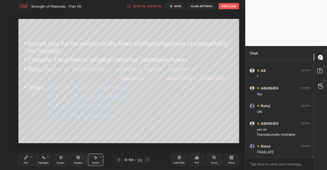
click at [80, 162] on div "Shapes" at bounding box center [78, 163] width 9 height 3
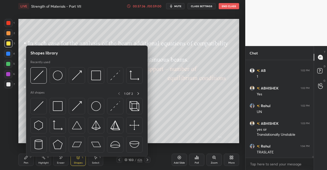
click at [24, 159] on div "Pen P" at bounding box center [25, 160] width 15 height 12
click at [30, 159] on div "Pen P" at bounding box center [25, 160] width 15 height 12
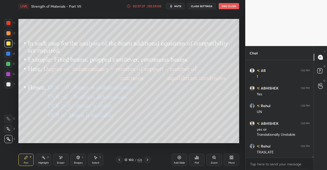
click at [80, 163] on div "Shapes" at bounding box center [78, 163] width 9 height 3
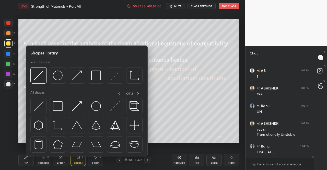
click at [100, 108] on img at bounding box center [96, 106] width 10 height 10
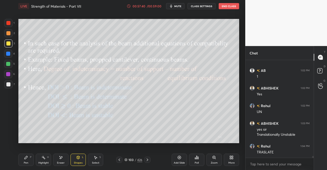
click at [62, 158] on icon at bounding box center [61, 157] width 3 height 3
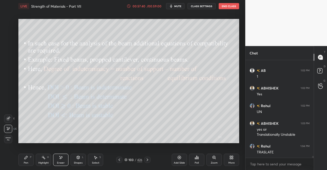
scroll to position [5292, 0]
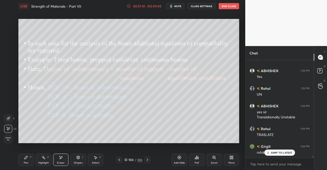
click at [63, 161] on div "Eraser" at bounding box center [60, 160] width 15 height 12
click at [9, 116] on div at bounding box center [8, 119] width 8 height 8
click at [94, 159] on icon at bounding box center [96, 158] width 4 height 4
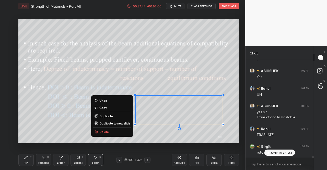
click at [88, 128] on div "0 ° Undo Copy Duplicate Duplicate to new slide Delete" at bounding box center [128, 81] width 221 height 124
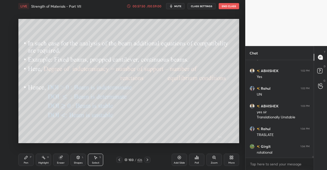
scroll to position [5310, 0]
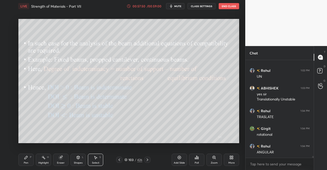
click at [25, 159] on icon at bounding box center [26, 157] width 3 height 3
click at [28, 155] on div "Pen P" at bounding box center [25, 160] width 15 height 12
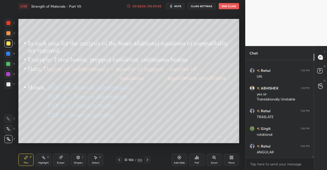
click at [179, 7] on span "mute" at bounding box center [177, 6] width 7 height 4
click at [186, 4] on div "00:58:09 / 00:59:00 unmute CLASS SETTINGS End Class" at bounding box center [183, 6] width 113 height 6
click at [175, 3] on button "unmute" at bounding box center [175, 6] width 18 height 6
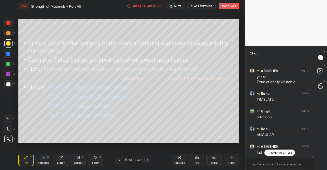
click at [25, 163] on div "Pen" at bounding box center [26, 163] width 5 height 3
click at [27, 160] on icon at bounding box center [26, 158] width 4 height 4
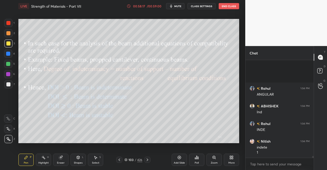
scroll to position [5421, 0]
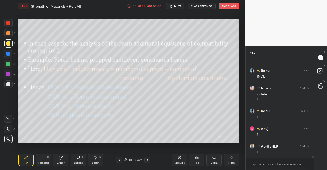
click at [77, 155] on div "Shapes L" at bounding box center [78, 160] width 15 height 12
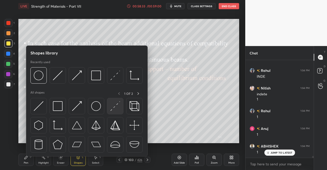
scroll to position [5438, 0]
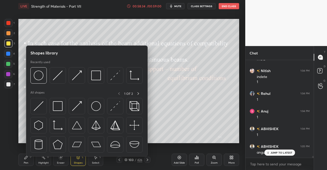
click at [108, 107] on div at bounding box center [115, 106] width 16 height 16
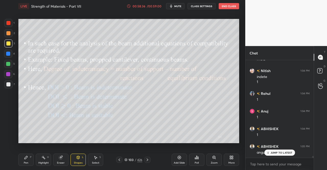
scroll to position [5456, 0]
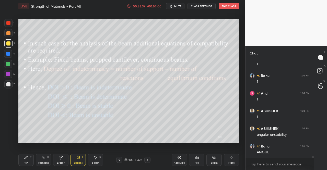
click at [79, 159] on icon at bounding box center [78, 158] width 4 height 4
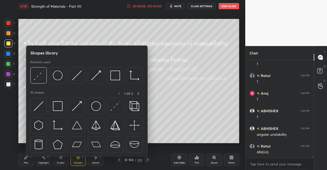
click at [79, 107] on img at bounding box center [77, 106] width 10 height 10
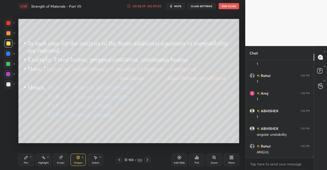
click at [10, 23] on div at bounding box center [8, 23] width 4 height 4
click at [81, 159] on div "Shapes L" at bounding box center [78, 160] width 15 height 12
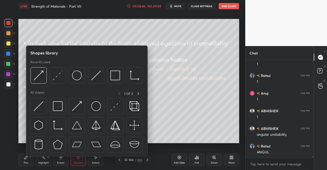
click at [117, 107] on img at bounding box center [116, 106] width 10 height 10
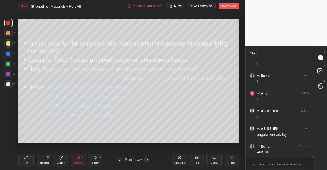
click at [79, 160] on div "Shapes L" at bounding box center [78, 160] width 15 height 12
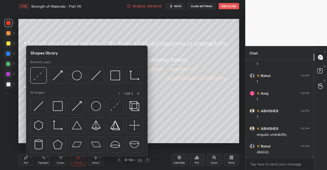
click at [79, 106] on img at bounding box center [77, 106] width 10 height 10
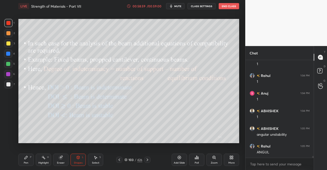
scroll to position [5474, 0]
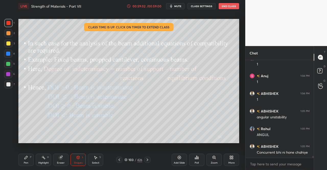
click at [78, 162] on div "Shapes" at bounding box center [78, 163] width 9 height 3
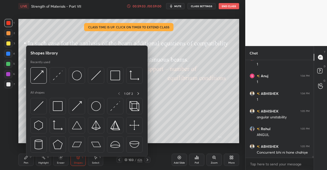
click at [115, 107] on img at bounding box center [116, 106] width 10 height 10
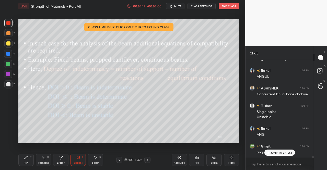
scroll to position [5549, 0]
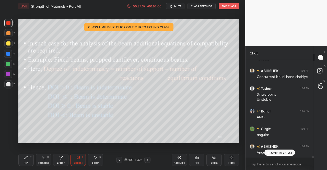
click at [94, 159] on icon at bounding box center [96, 158] width 4 height 4
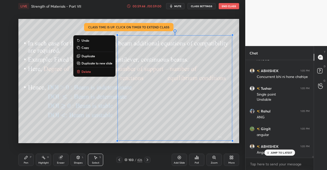
click at [62, 161] on div "Eraser" at bounding box center [60, 160] width 15 height 12
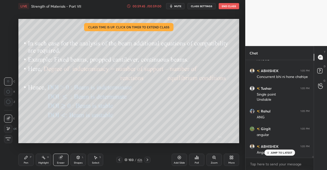
click at [4, 138] on div "1 2 3 4 5 6 7 C X Z C X Z E E Erase all H H" at bounding box center [8, 81] width 16 height 124
click at [9, 137] on span "Erase all" at bounding box center [8, 139] width 8 height 4
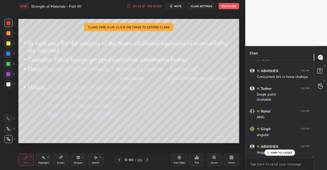
click at [25, 162] on div "Pen" at bounding box center [26, 163] width 5 height 3
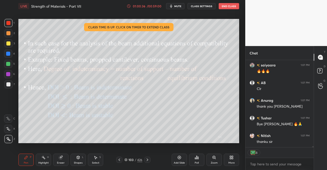
scroll to position [5737, 0]
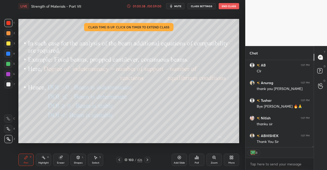
click at [225, 4] on button "End Class" at bounding box center [229, 6] width 20 height 6
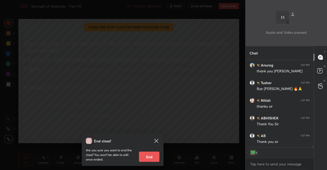
click at [148, 157] on button "End" at bounding box center [149, 157] width 20 height 10
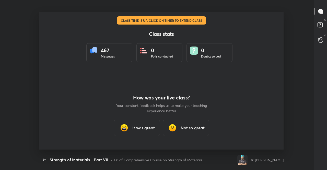
scroll to position [0, 0]
type textarea "x"
